Goal: Information Seeking & Learning: Learn about a topic

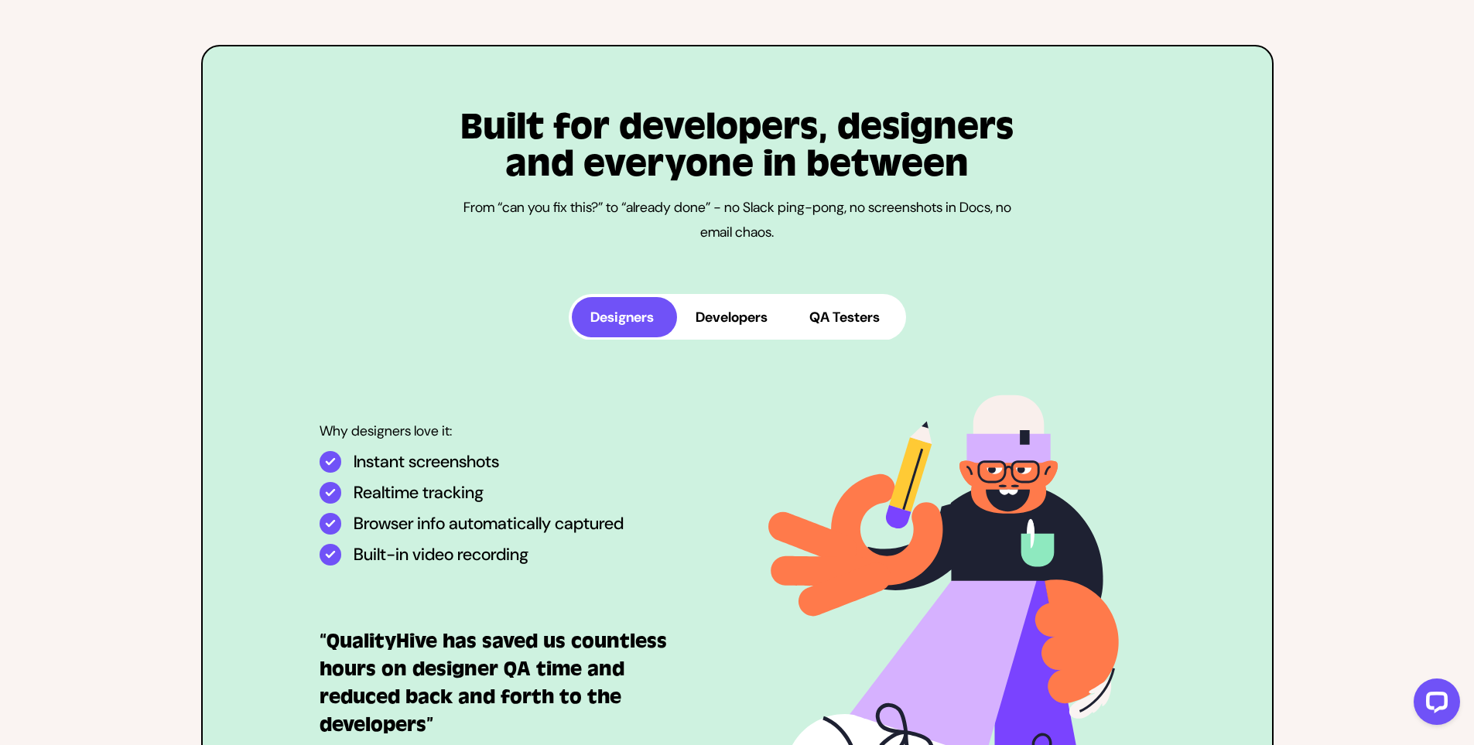
scroll to position [4050, 0]
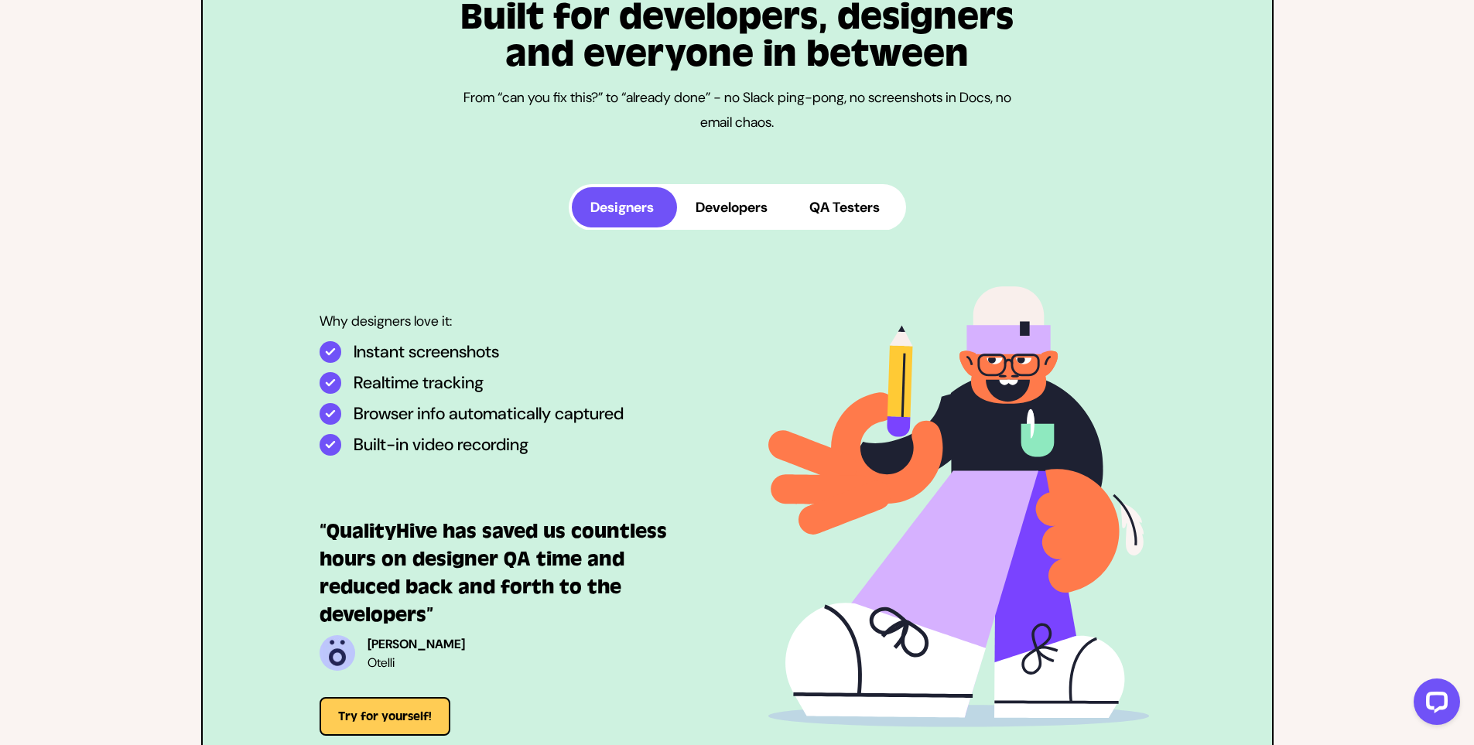
click at [721, 207] on button "Developers" at bounding box center [734, 207] width 114 height 40
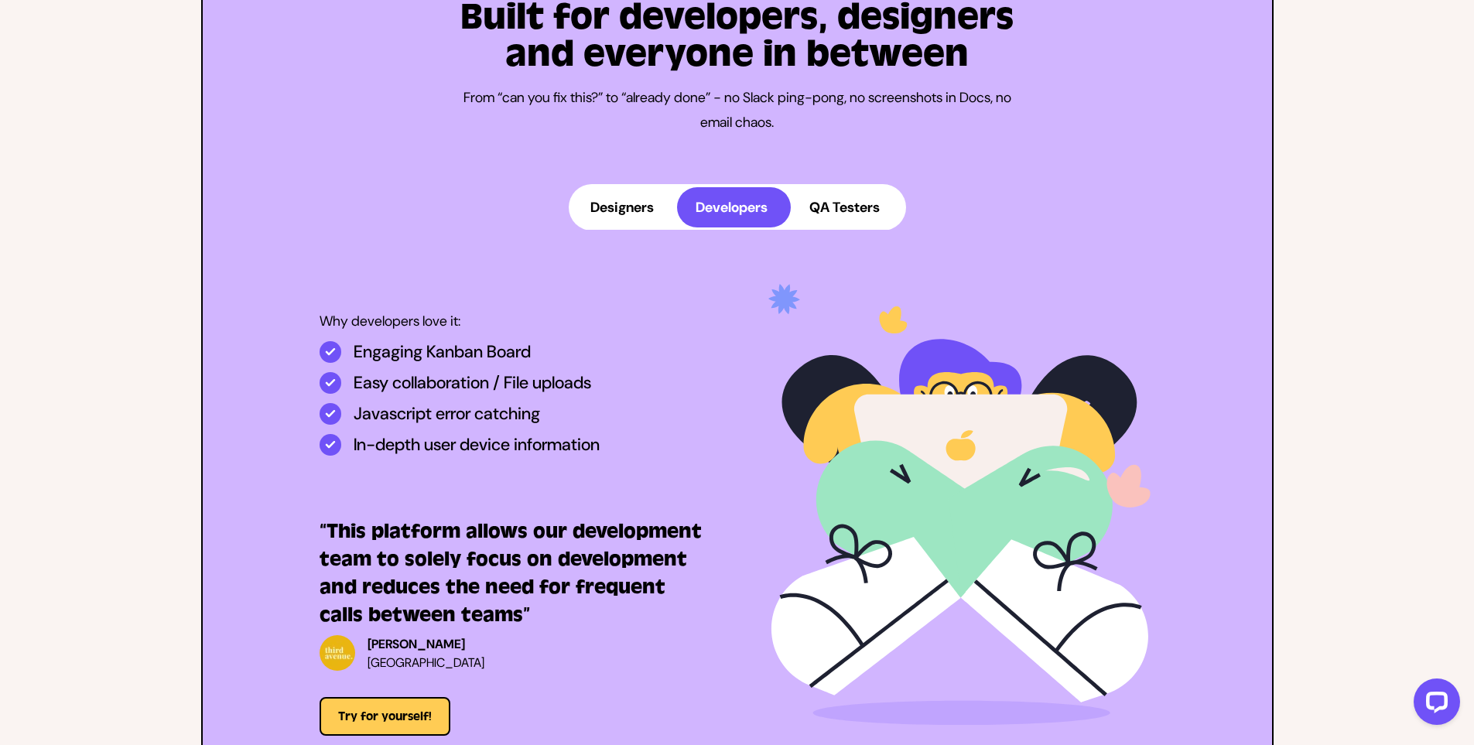
click at [803, 216] on button "QA Testers" at bounding box center [847, 207] width 112 height 40
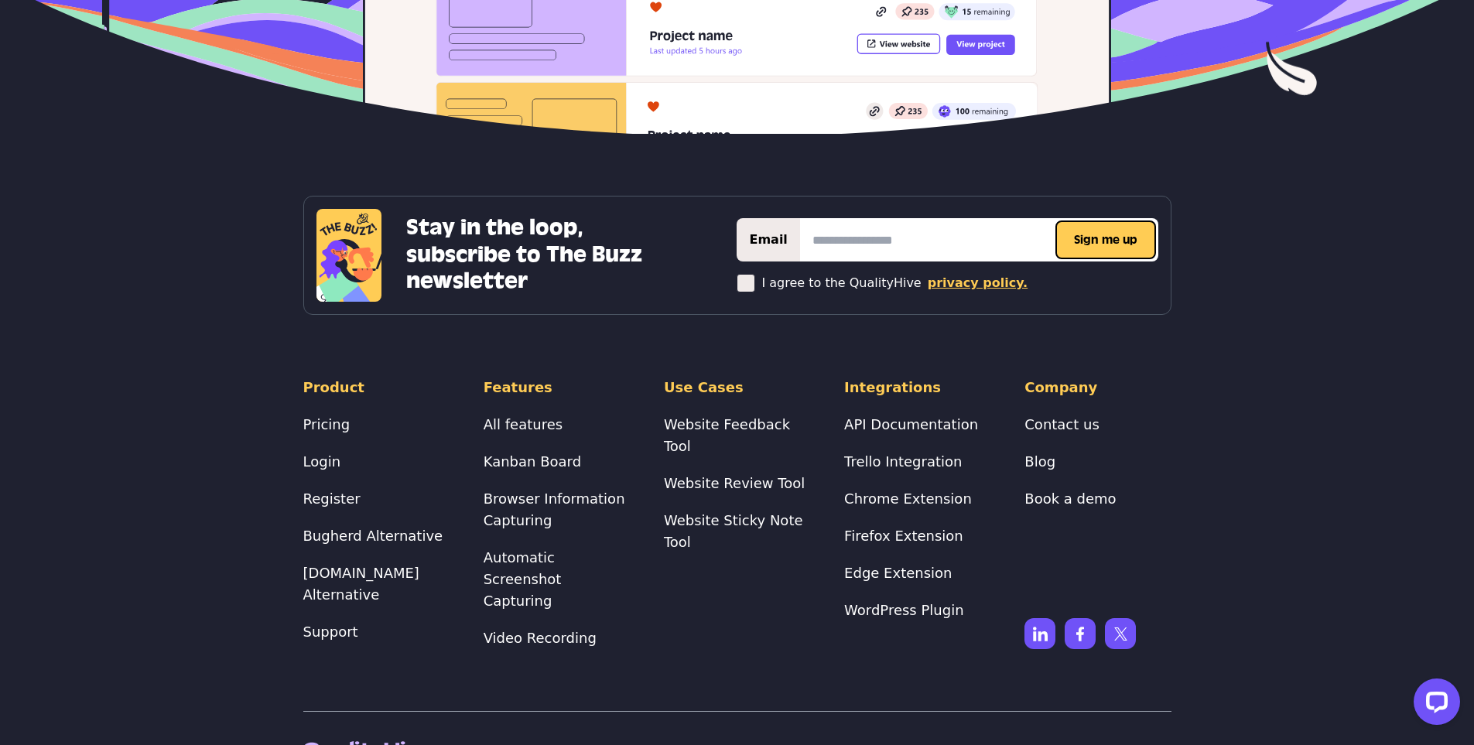
scroll to position [6353, 0]
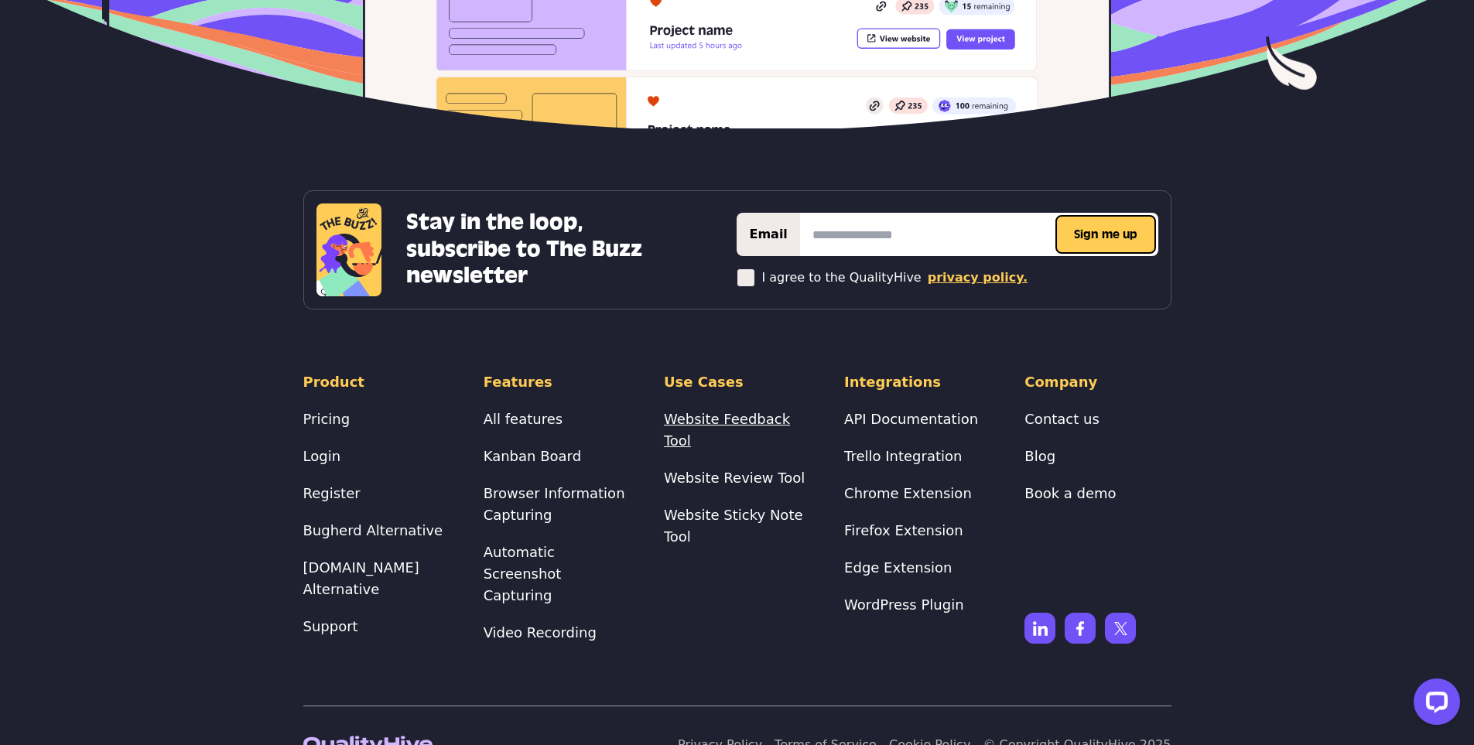
click at [711, 411] on link "Website Feedback Tool" at bounding box center [727, 430] width 126 height 38
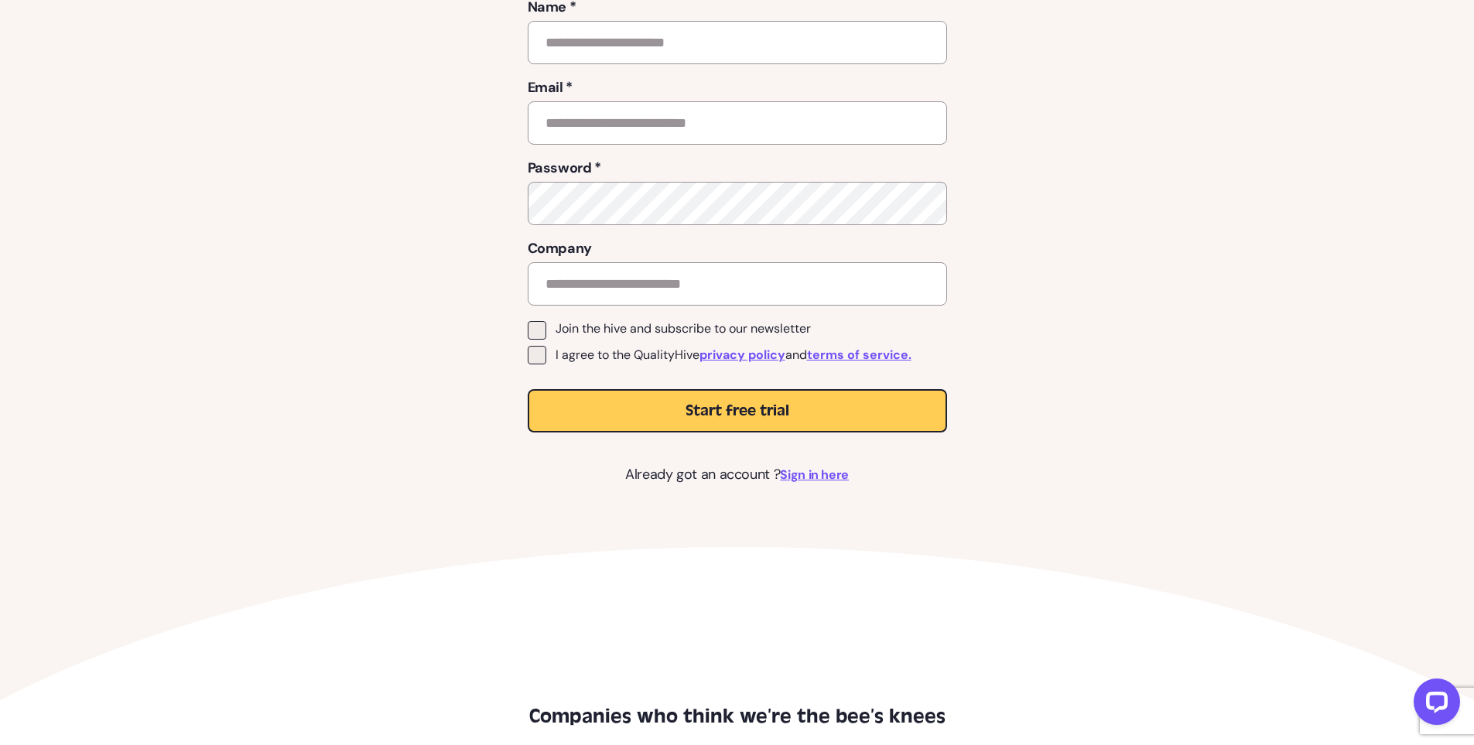
scroll to position [578, 0]
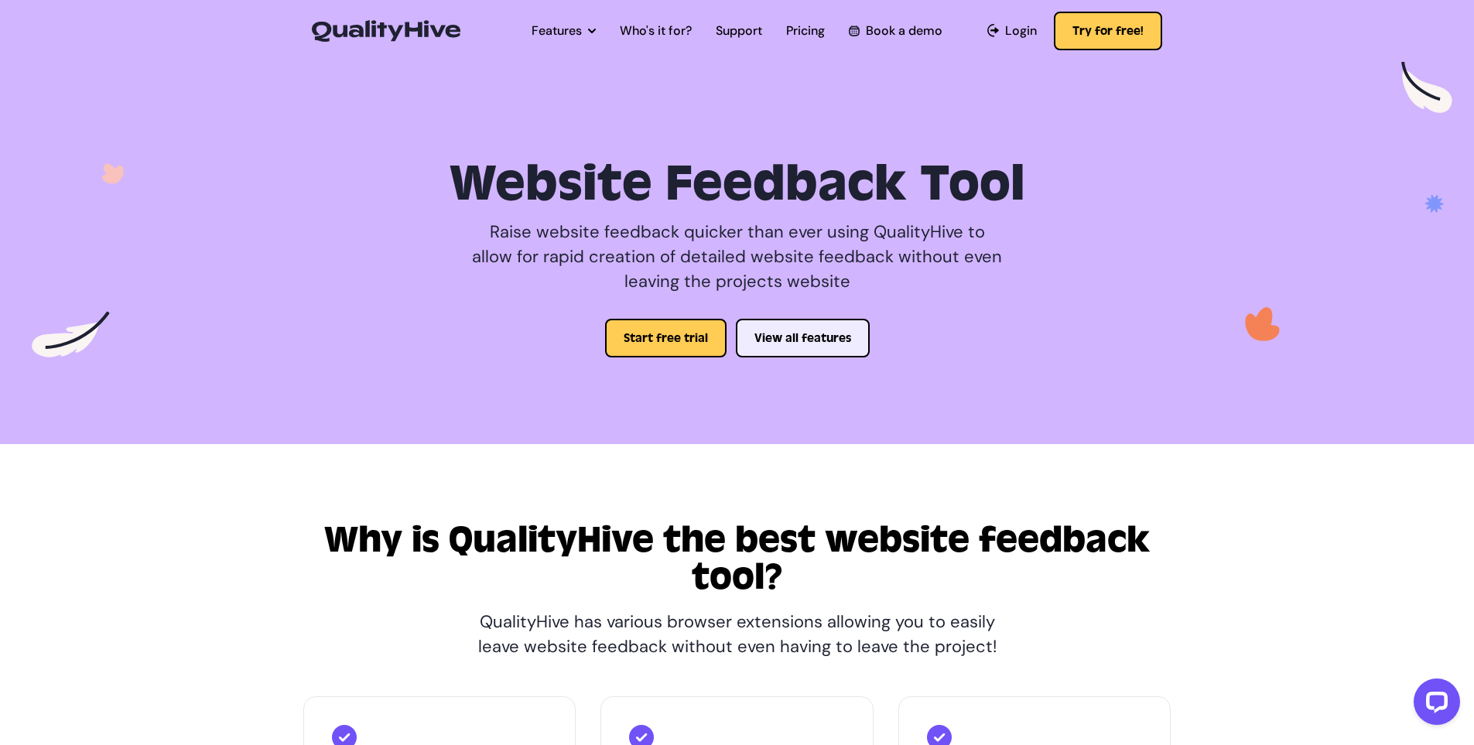
click at [770, 334] on button "View all features" at bounding box center [803, 338] width 134 height 39
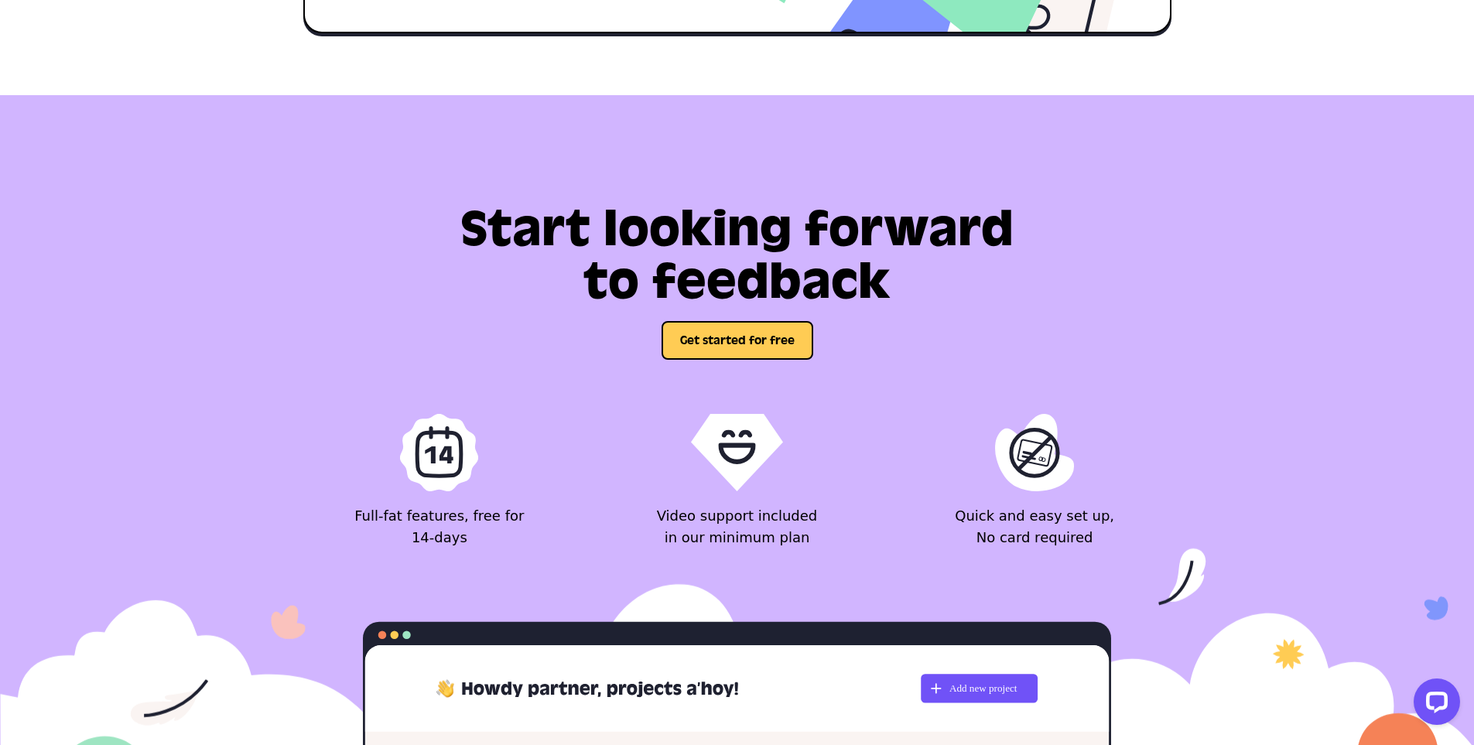
scroll to position [5623, 0]
